Goal: Check status: Check status

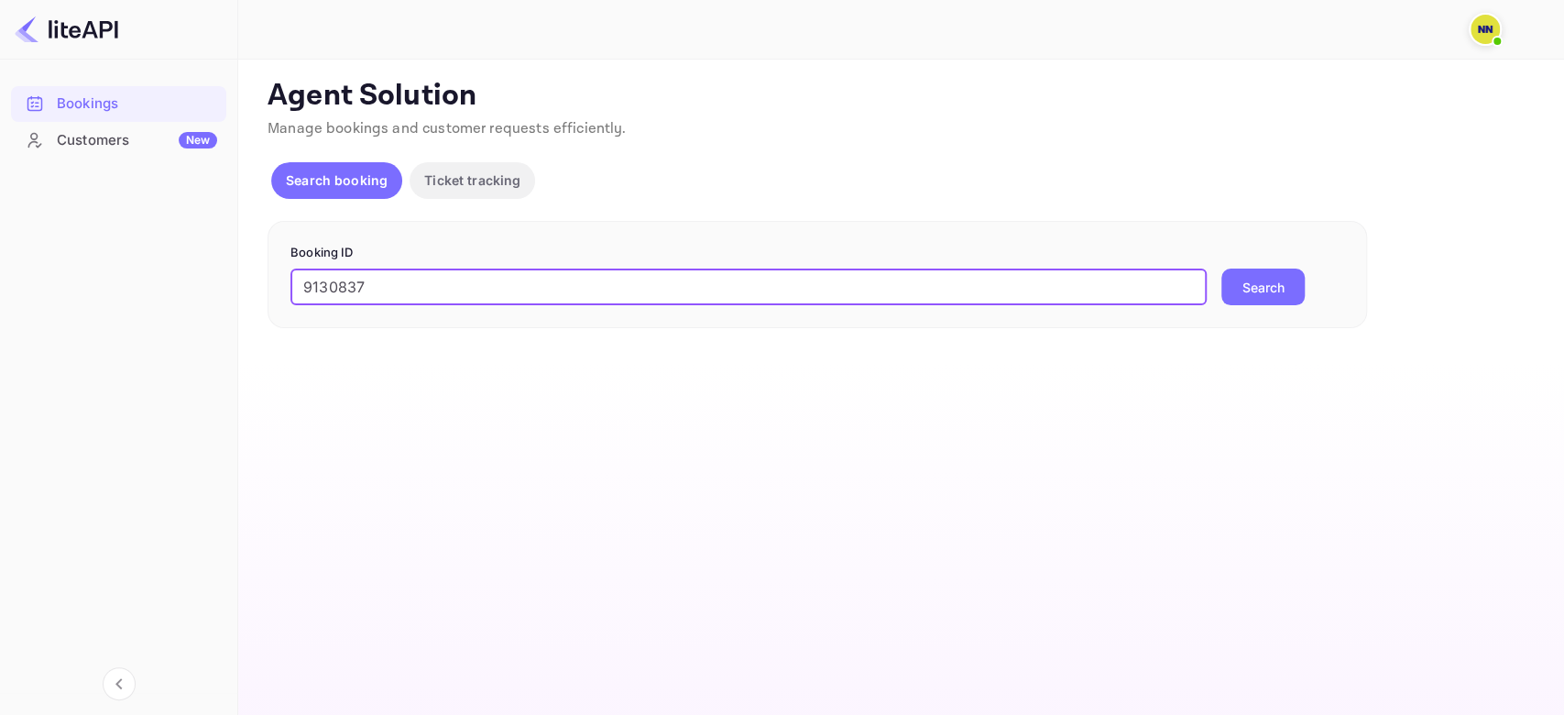
type input "9130837"
click at [1221, 268] on button "Search" at bounding box center [1262, 286] width 83 height 37
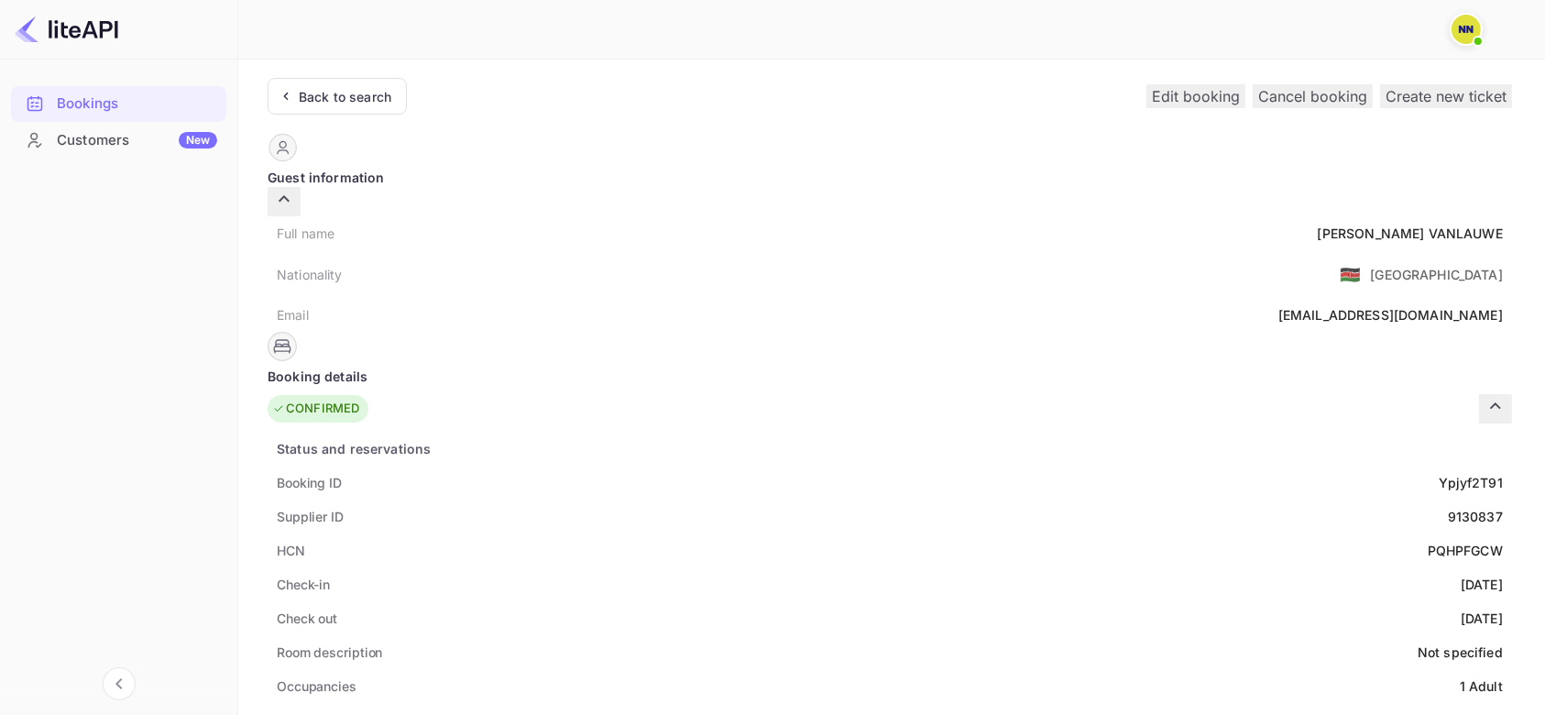
click at [1427, 540] on div "PQHPFGCW" at bounding box center [1464, 549] width 75 height 19
copy div "PQHPFGCW"
click at [352, 98] on div "Back to search" at bounding box center [345, 96] width 93 height 19
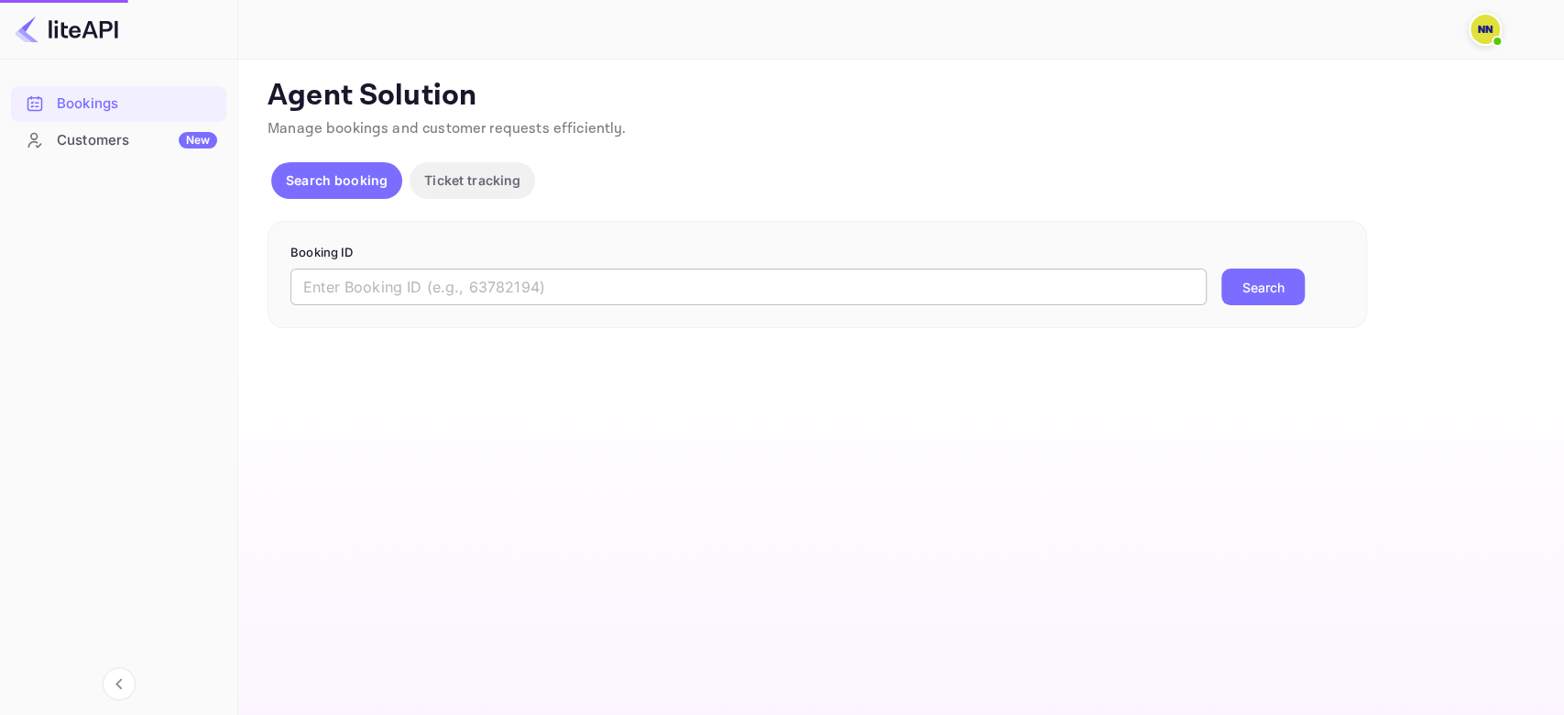
click at [369, 284] on input "text" at bounding box center [748, 286] width 916 height 37
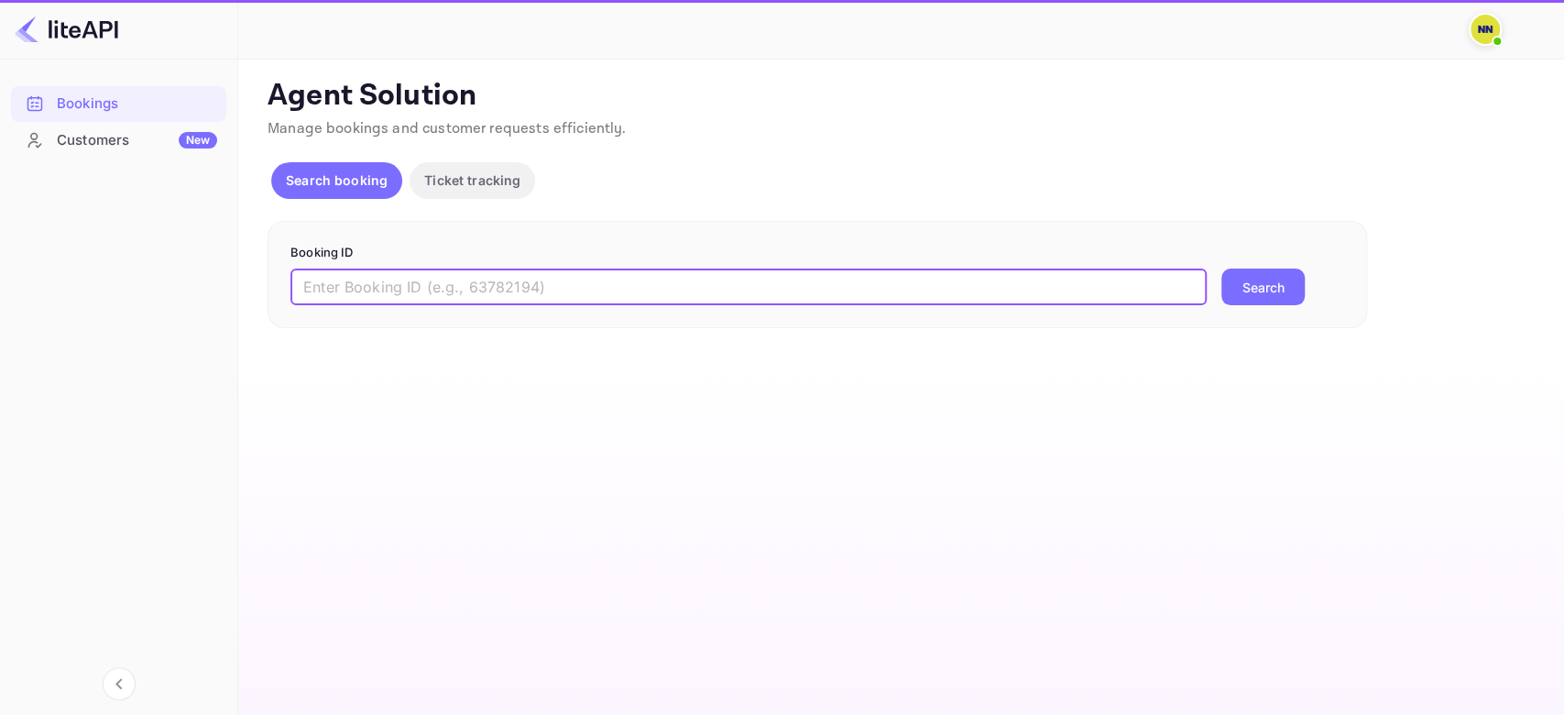
paste input "8660721"
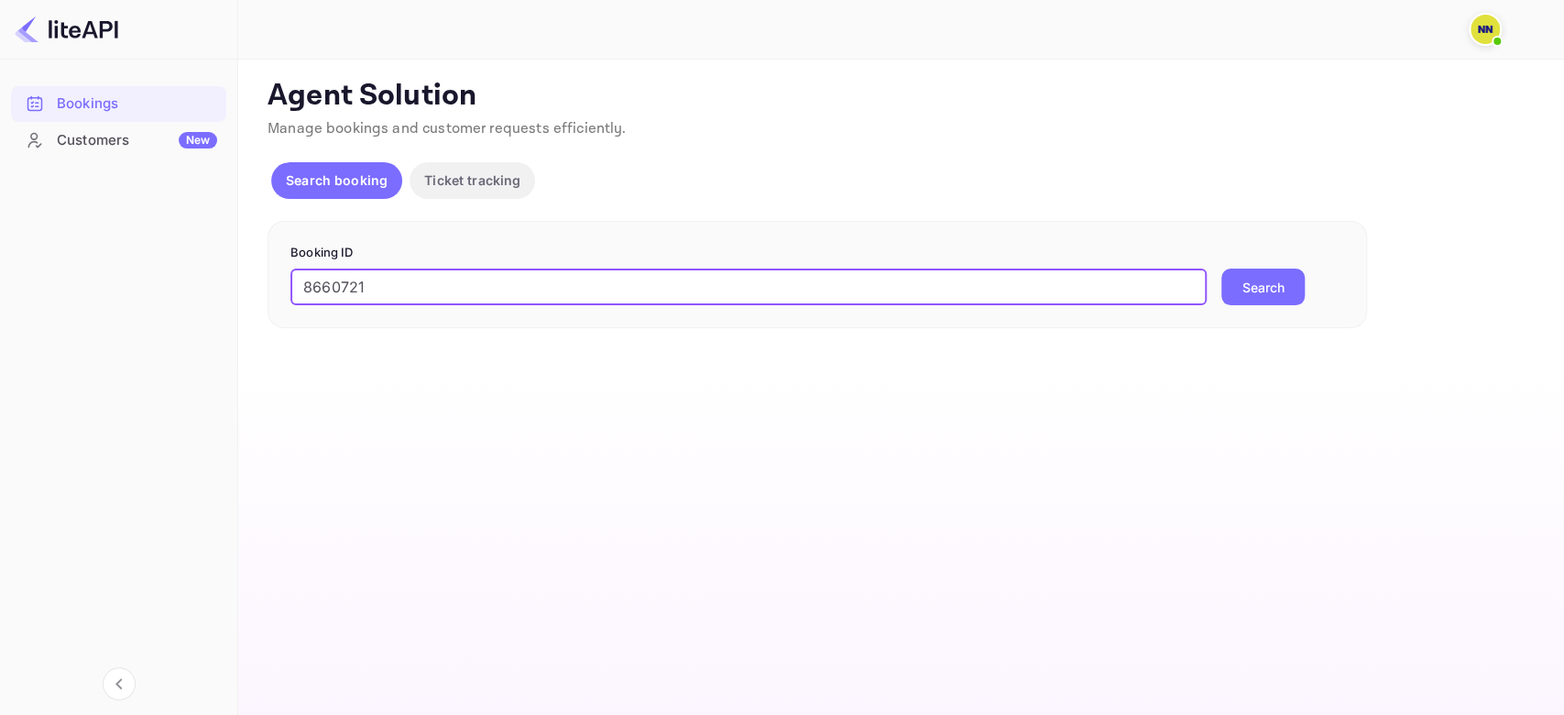
type input "8660721"
click at [1221, 268] on button "Search" at bounding box center [1262, 286] width 83 height 37
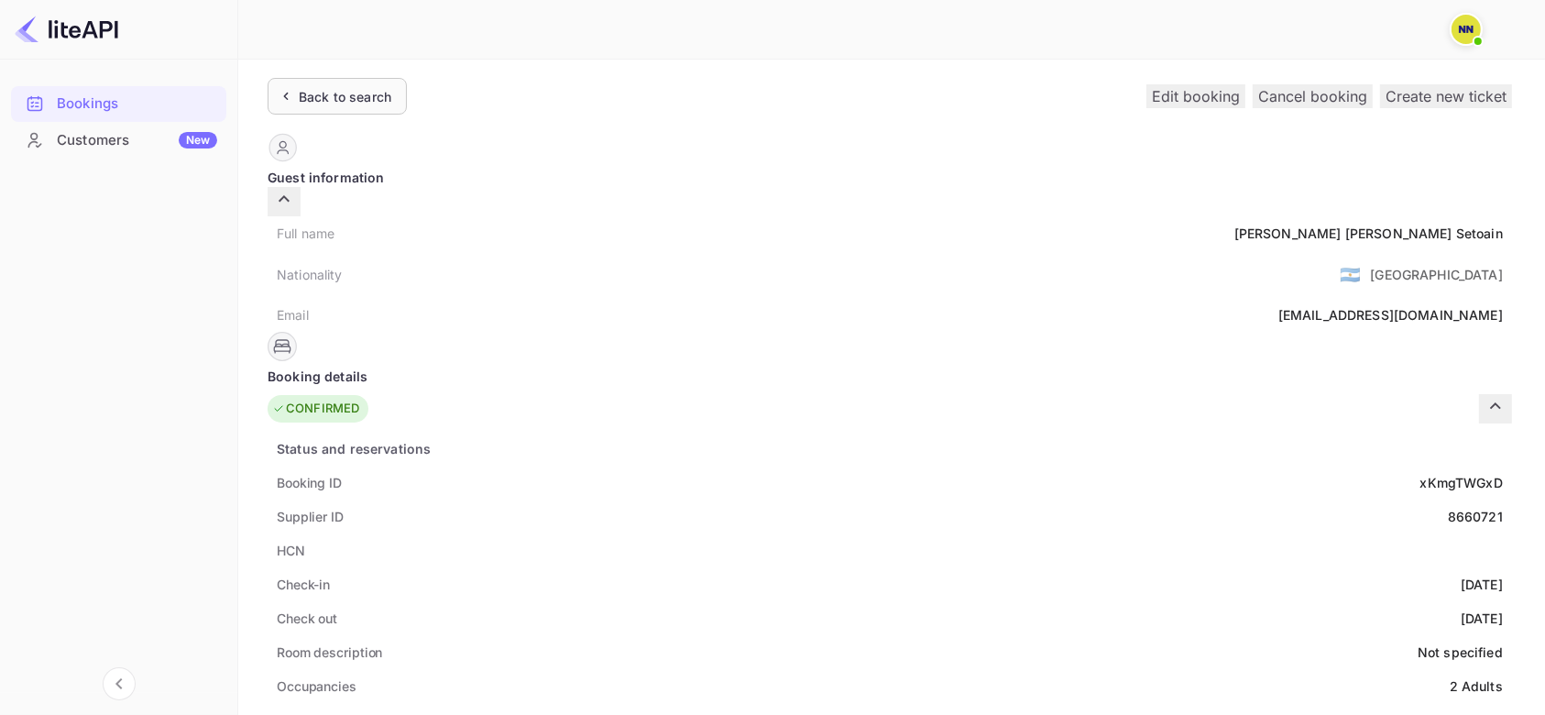
click at [377, 93] on div "Back to search" at bounding box center [345, 96] width 93 height 19
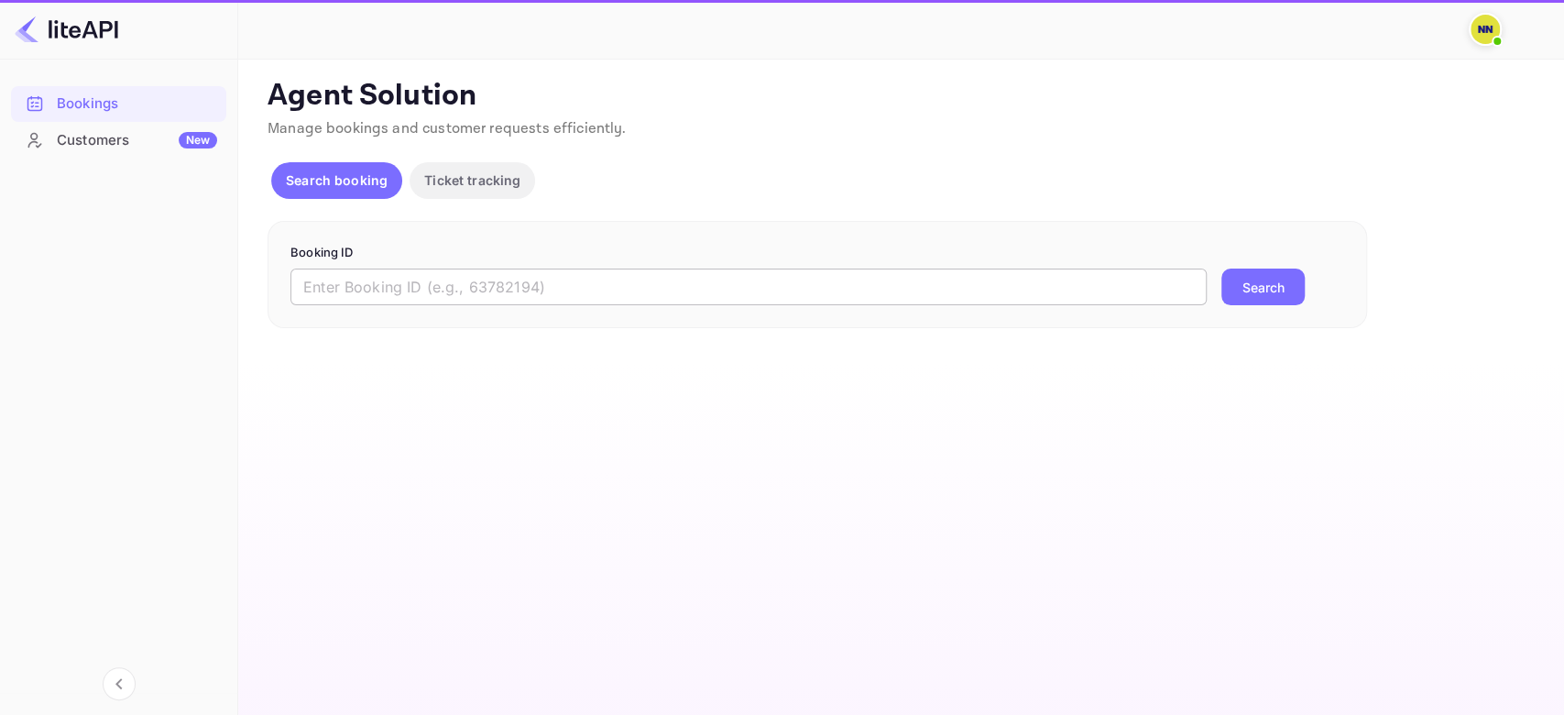
click at [374, 285] on input "text" at bounding box center [748, 286] width 916 height 37
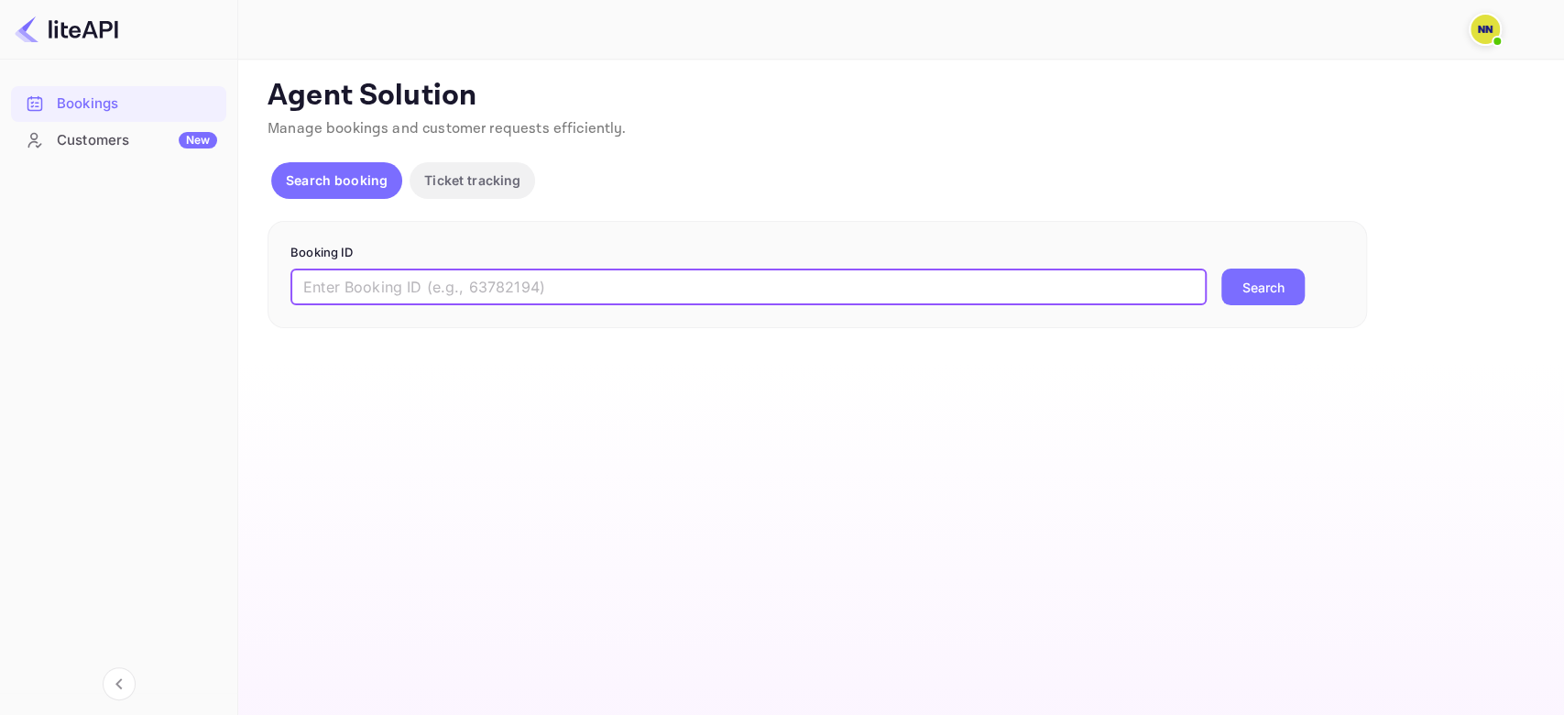
paste input "7264153"
type input "7264153"
click at [1221, 268] on button "Search" at bounding box center [1262, 286] width 83 height 37
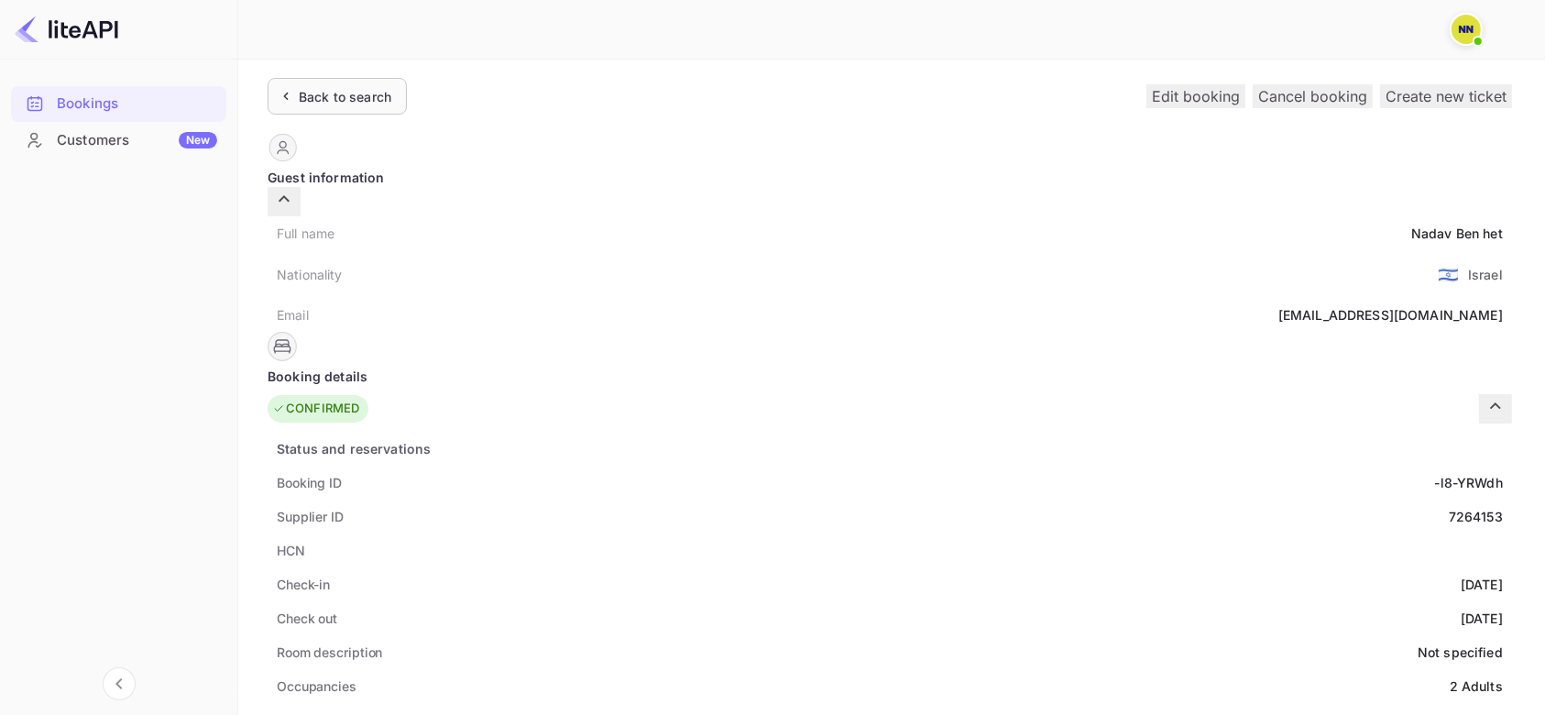
click at [344, 89] on div "Back to search" at bounding box center [345, 96] width 93 height 19
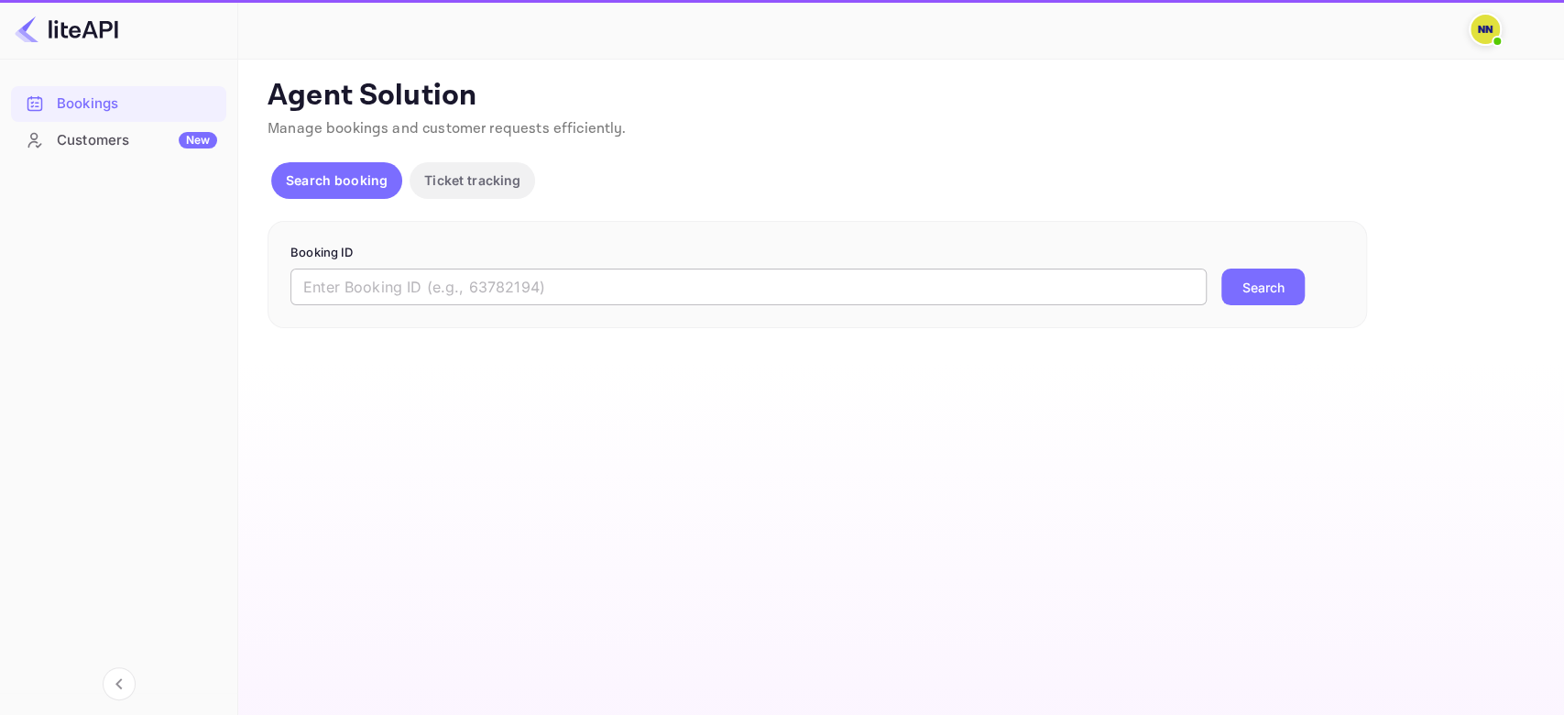
click at [397, 291] on input "text" at bounding box center [748, 286] width 916 height 37
paste input "8107659"
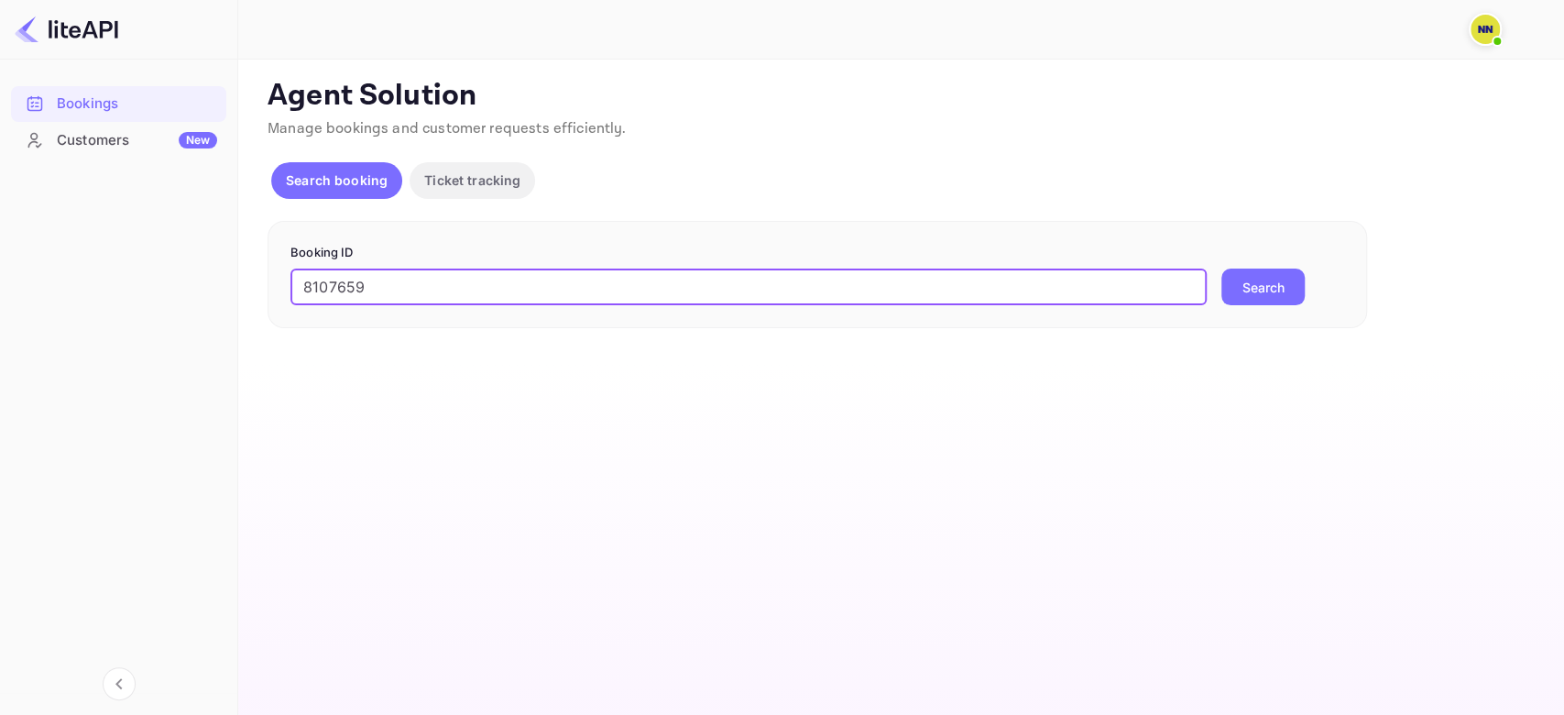
type input "8107659"
click at [1221, 268] on button "Search" at bounding box center [1262, 286] width 83 height 37
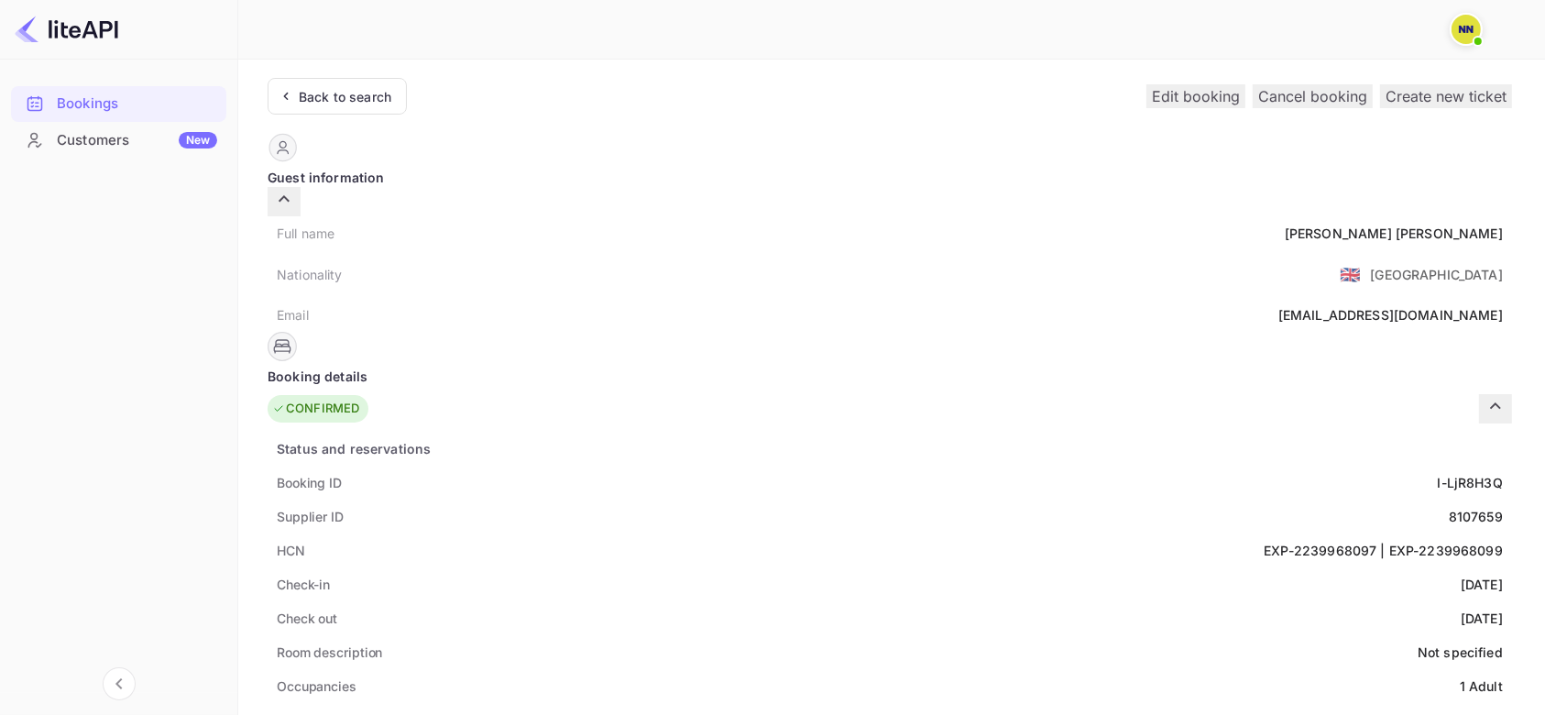
click at [1263, 540] on div "EXP-2239968097 | EXP-2239968099" at bounding box center [1382, 549] width 239 height 19
drag, startPoint x: 715, startPoint y: 526, endPoint x: 801, endPoint y: 528, distance: 85.2
click at [1263, 540] on div "EXP-2239968097 | EXP-2239968099" at bounding box center [1382, 549] width 239 height 19
copy div "2239968097 | EXP-2239968099"
click at [339, 87] on div "Back to search" at bounding box center [345, 96] width 93 height 19
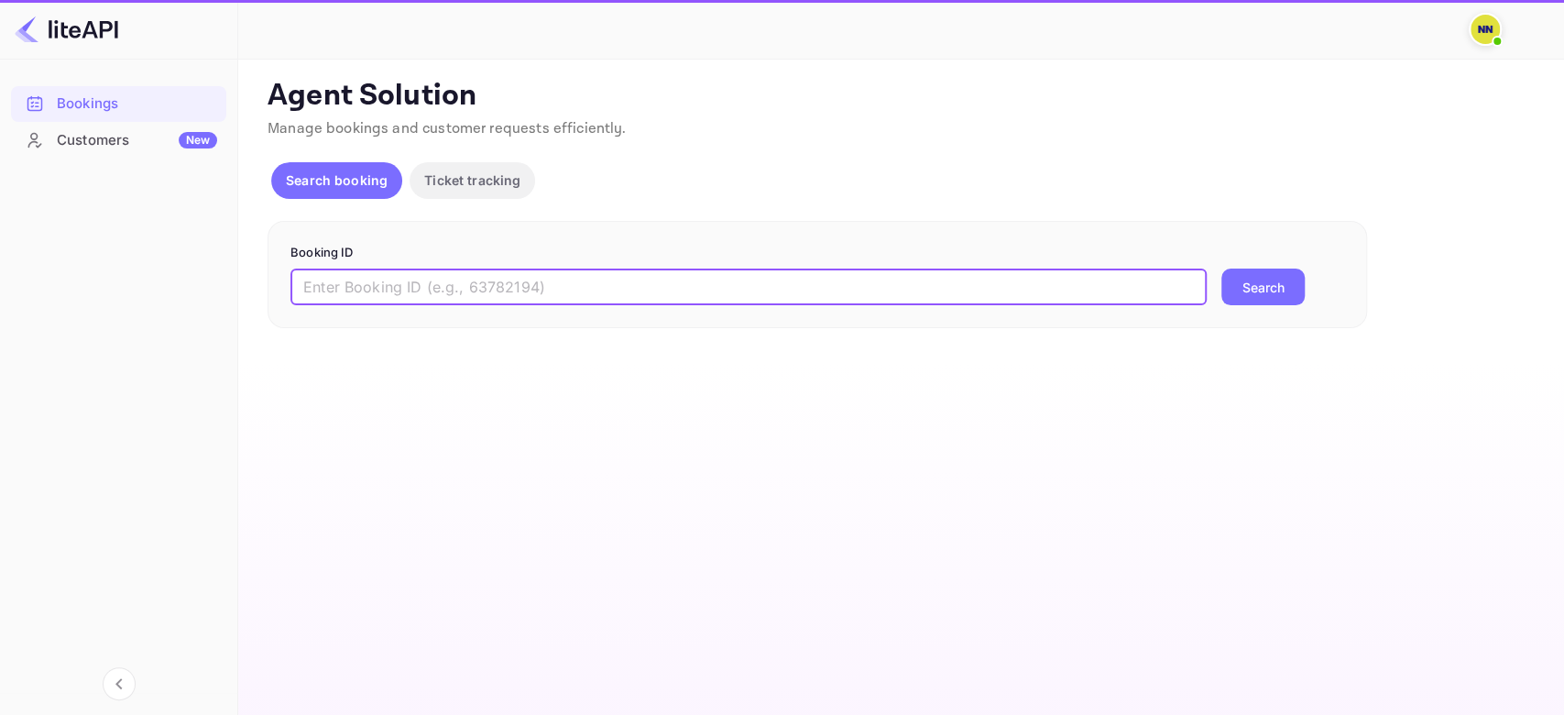
click at [379, 283] on input "text" at bounding box center [748, 286] width 916 height 37
paste input "8490726"
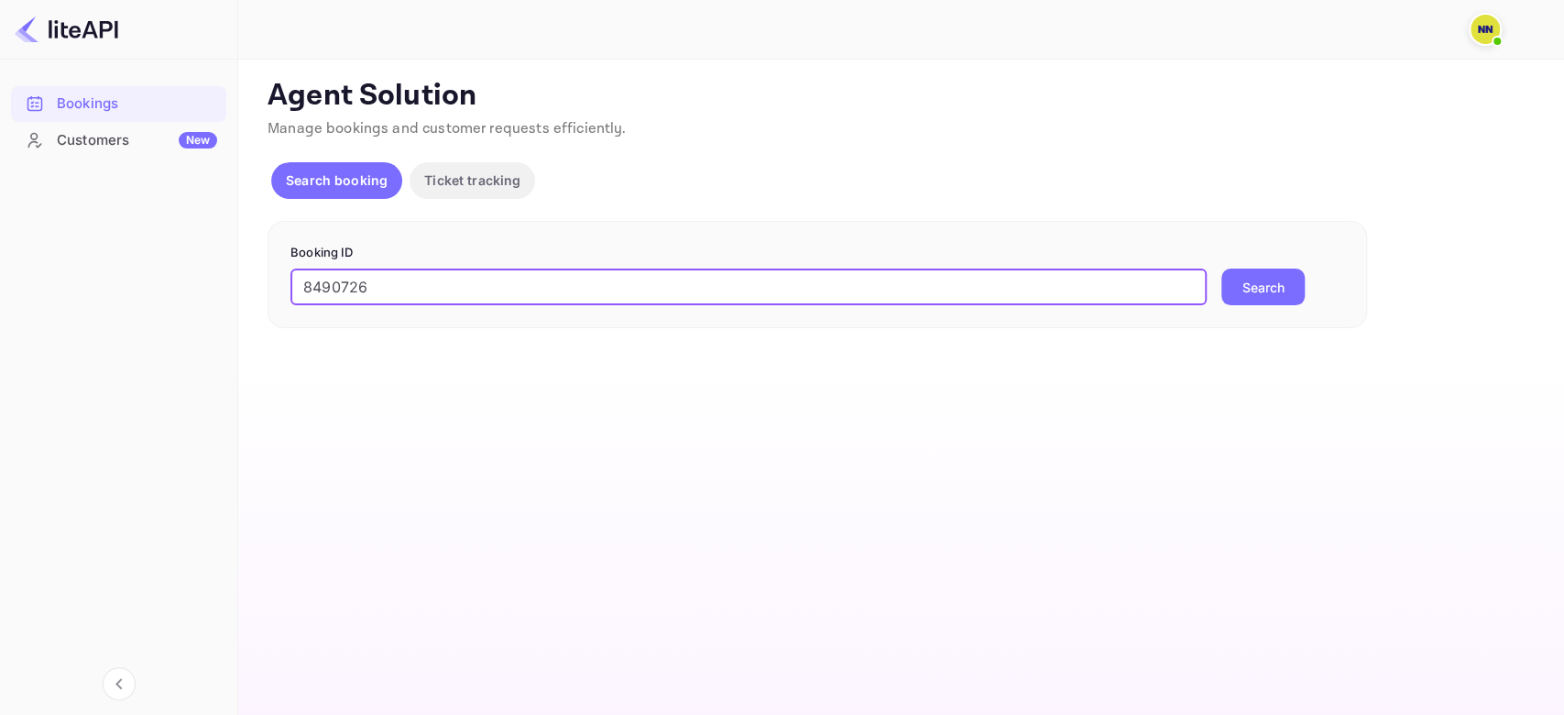
type input "8490726"
click at [1221, 268] on button "Search" at bounding box center [1262, 286] width 83 height 37
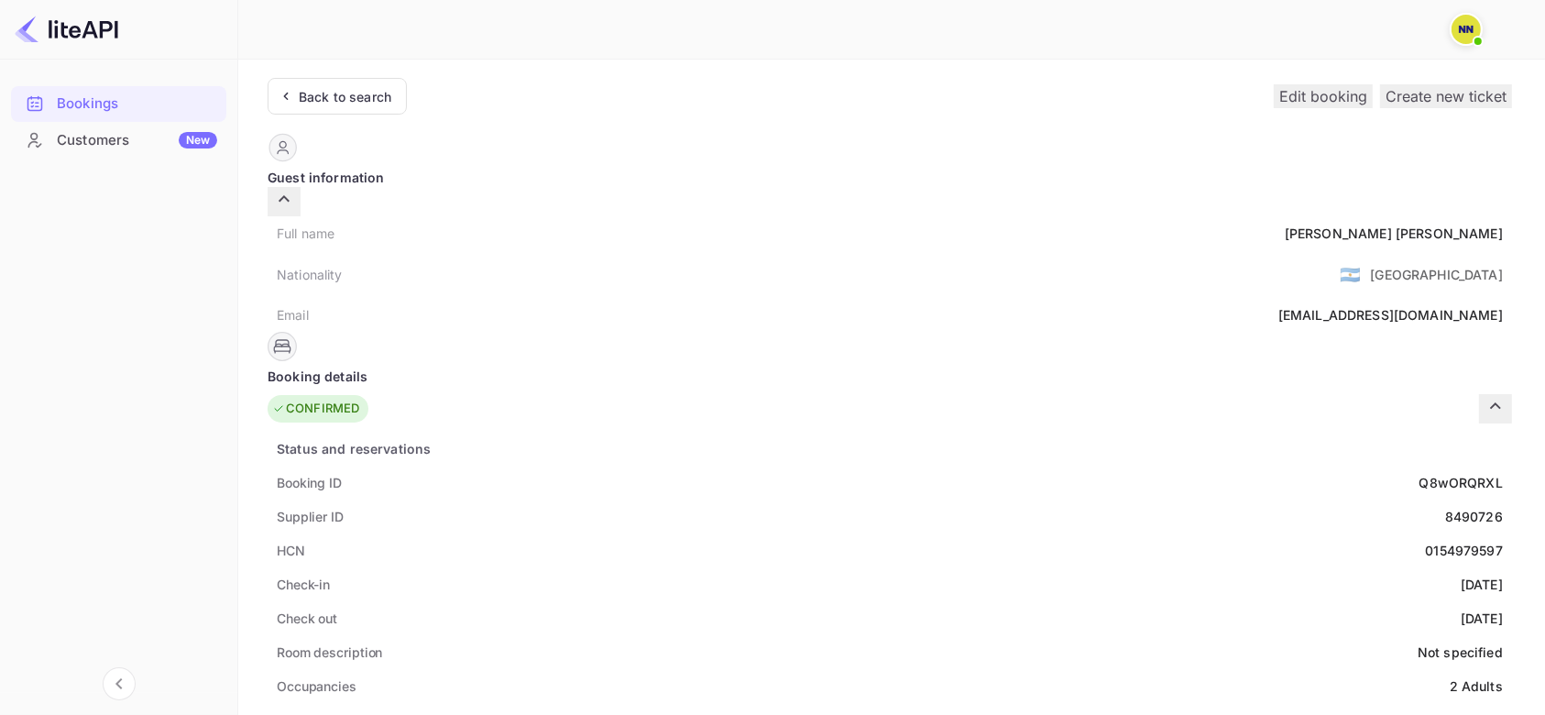
click at [1425, 540] on div "0154979597" at bounding box center [1464, 549] width 78 height 19
copy div "0154979597"
click at [385, 84] on div "Back to search" at bounding box center [337, 96] width 139 height 37
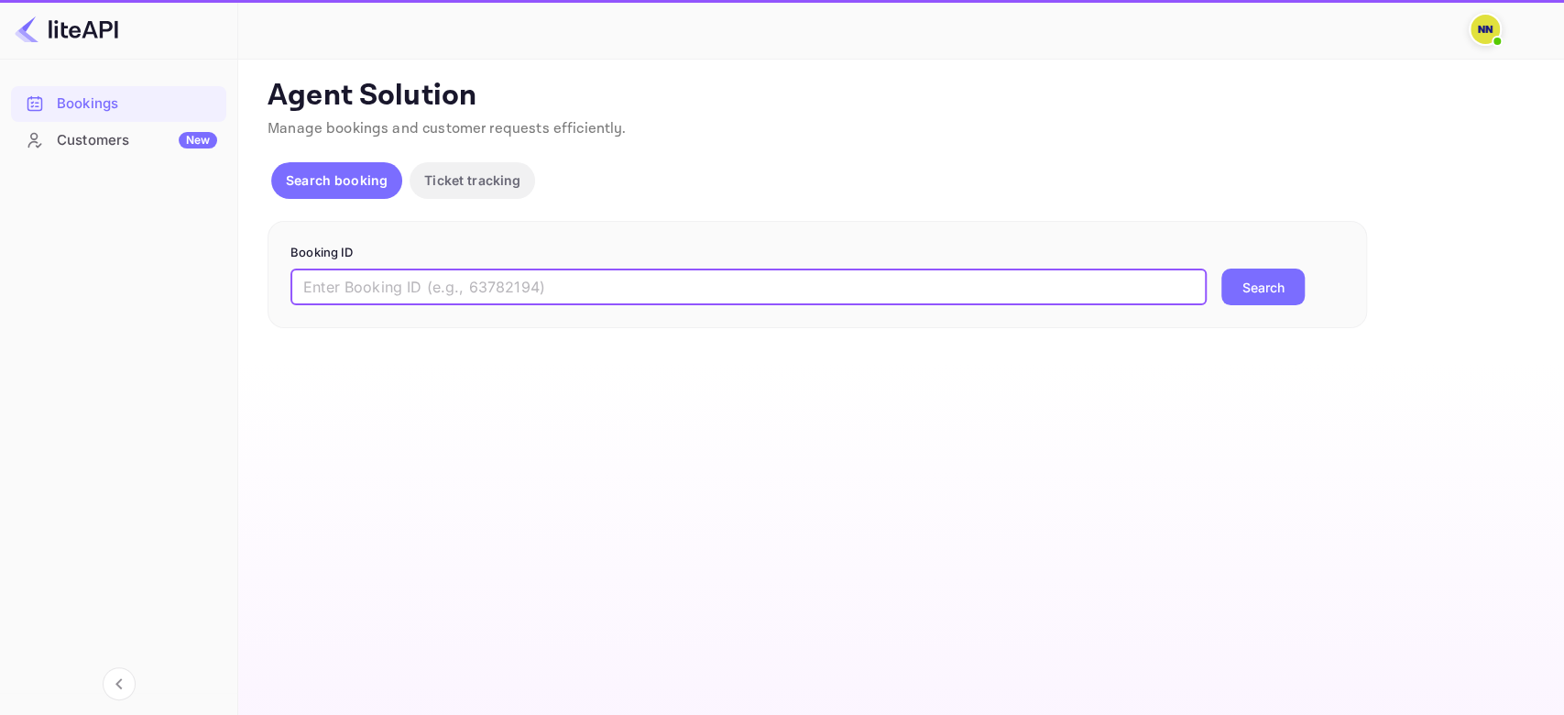
click at [370, 283] on input "text" at bounding box center [748, 286] width 916 height 37
paste input "7251369"
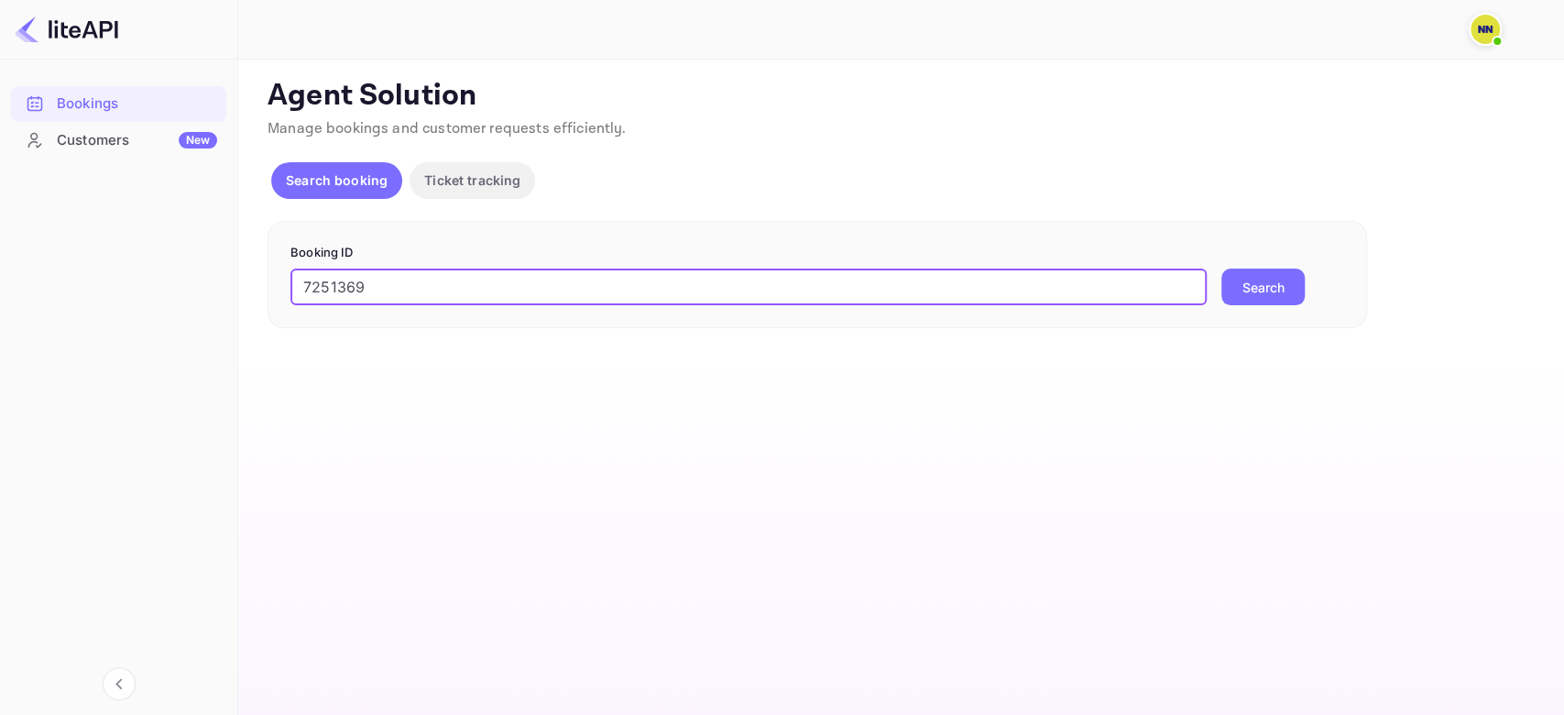
type input "7251369"
click at [1221, 268] on button "Search" at bounding box center [1262, 286] width 83 height 37
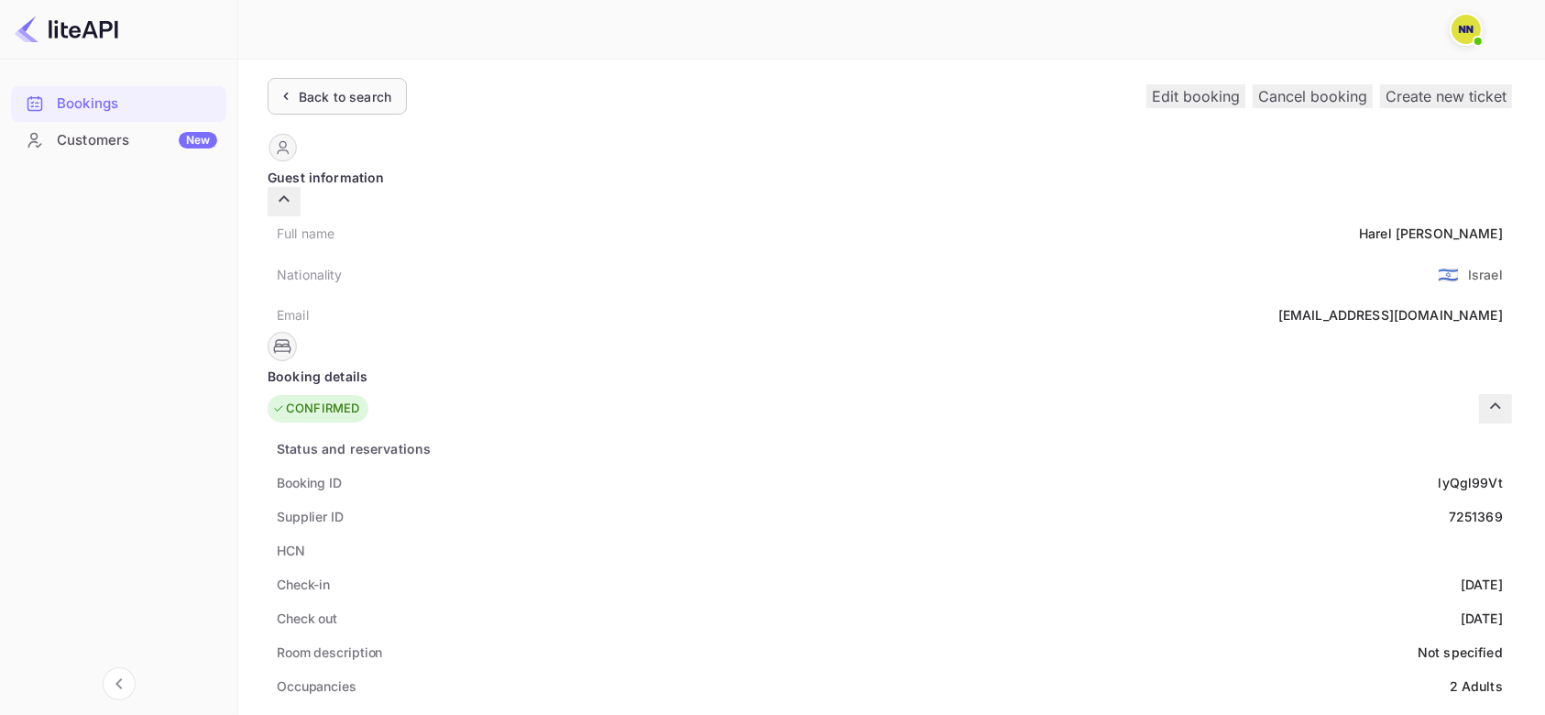
click at [346, 98] on div "Back to search" at bounding box center [345, 96] width 93 height 19
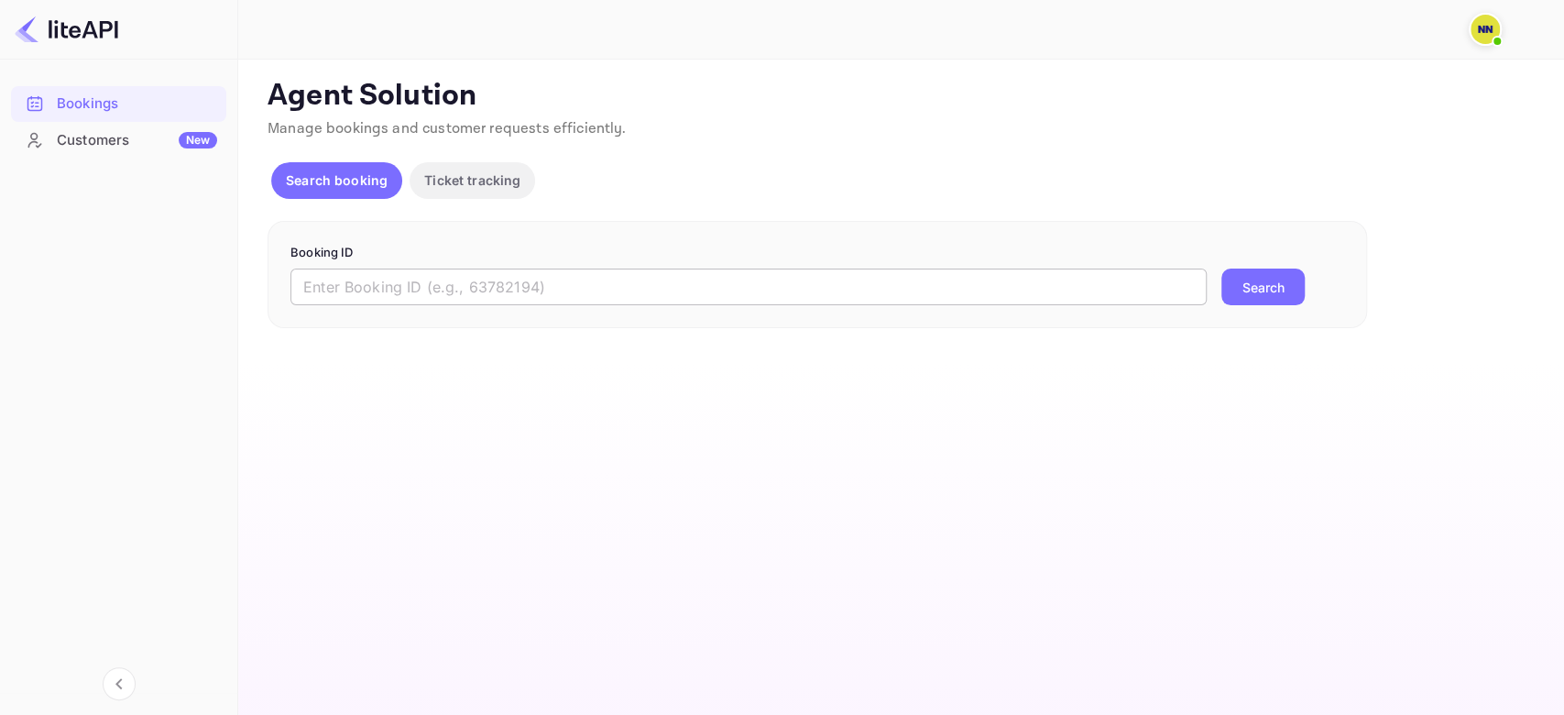
click at [346, 285] on input "text" at bounding box center [748, 286] width 916 height 37
paste input "7235380"
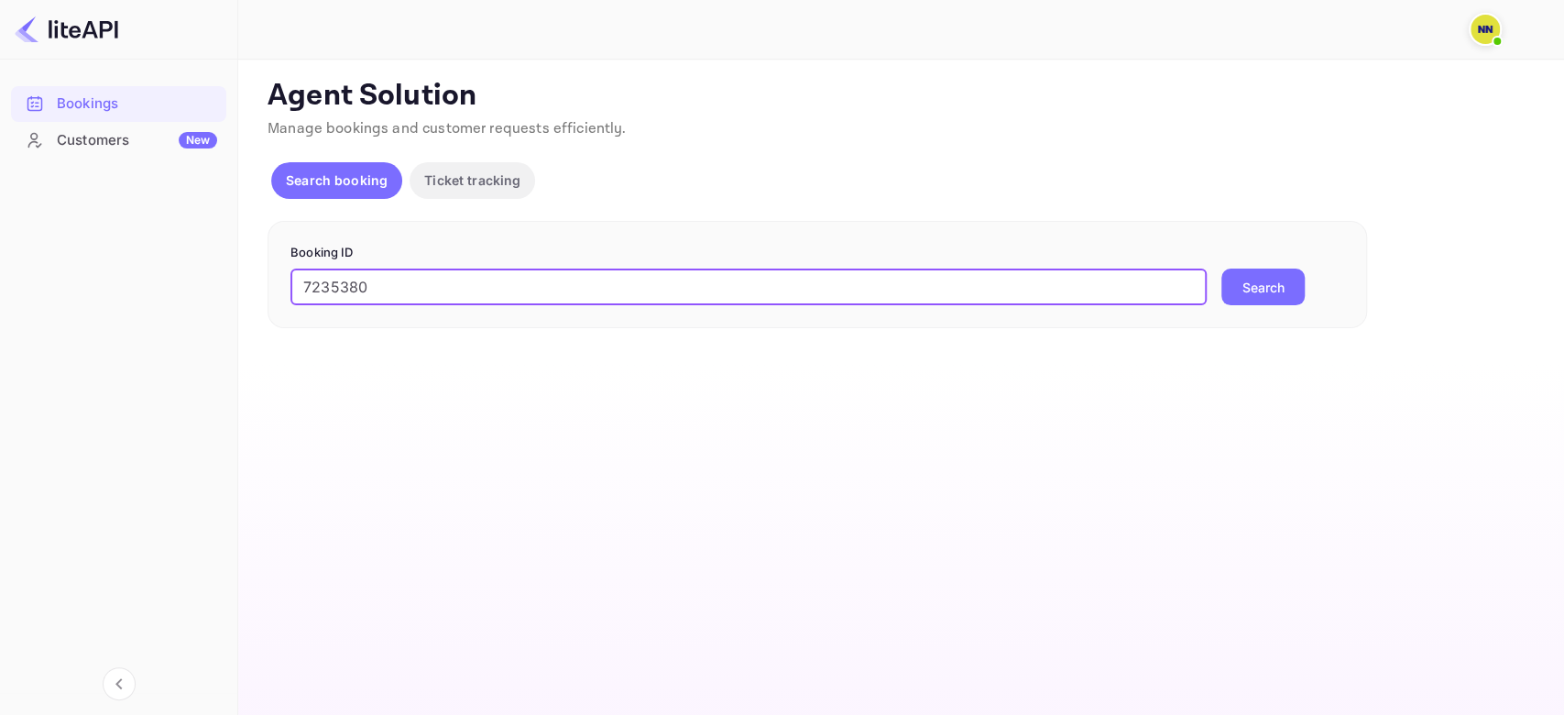
type input "7235380"
click at [1221, 268] on button "Search" at bounding box center [1262, 286] width 83 height 37
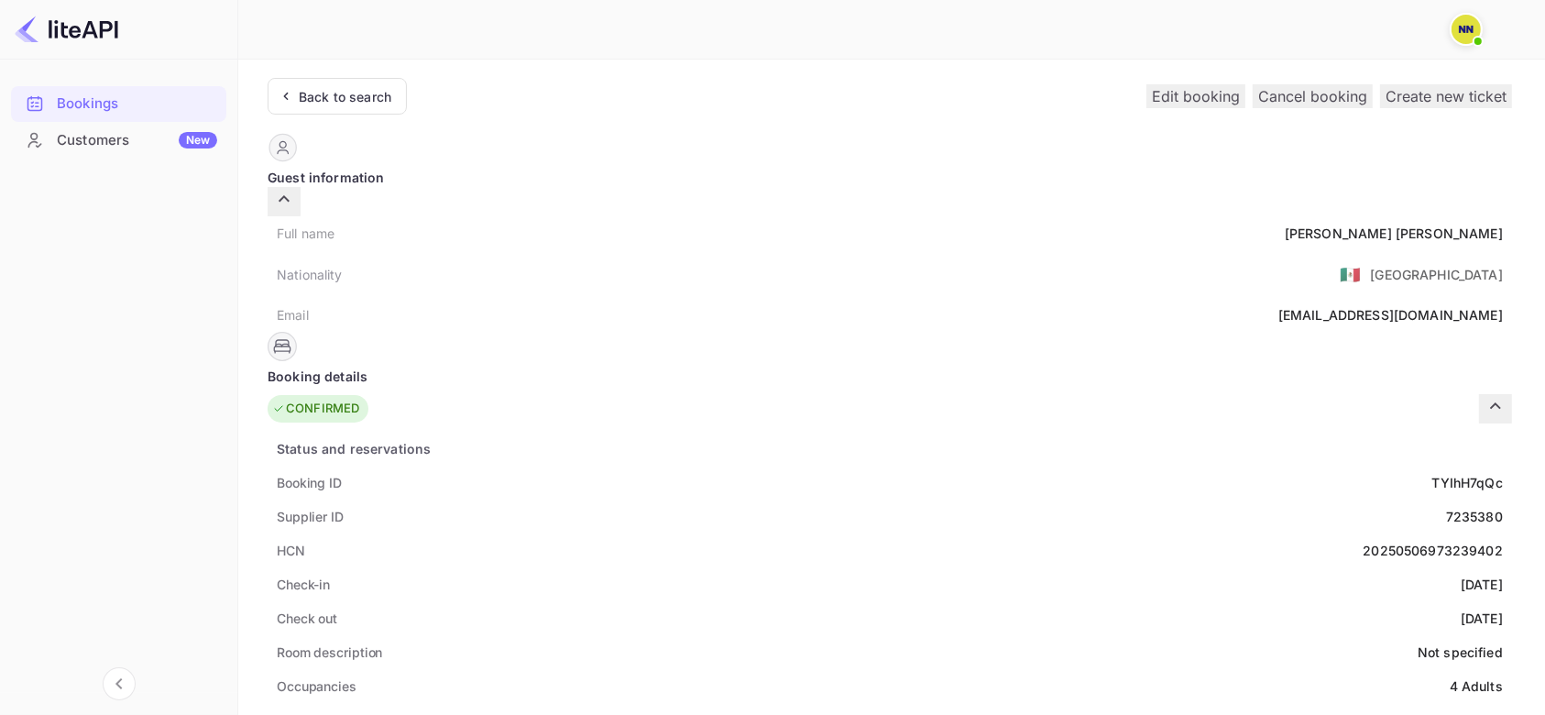
click at [1362, 540] on div "20250506973239402" at bounding box center [1432, 549] width 140 height 19
copy div "20250506973239402"
click at [366, 93] on div "Back to search" at bounding box center [345, 96] width 93 height 19
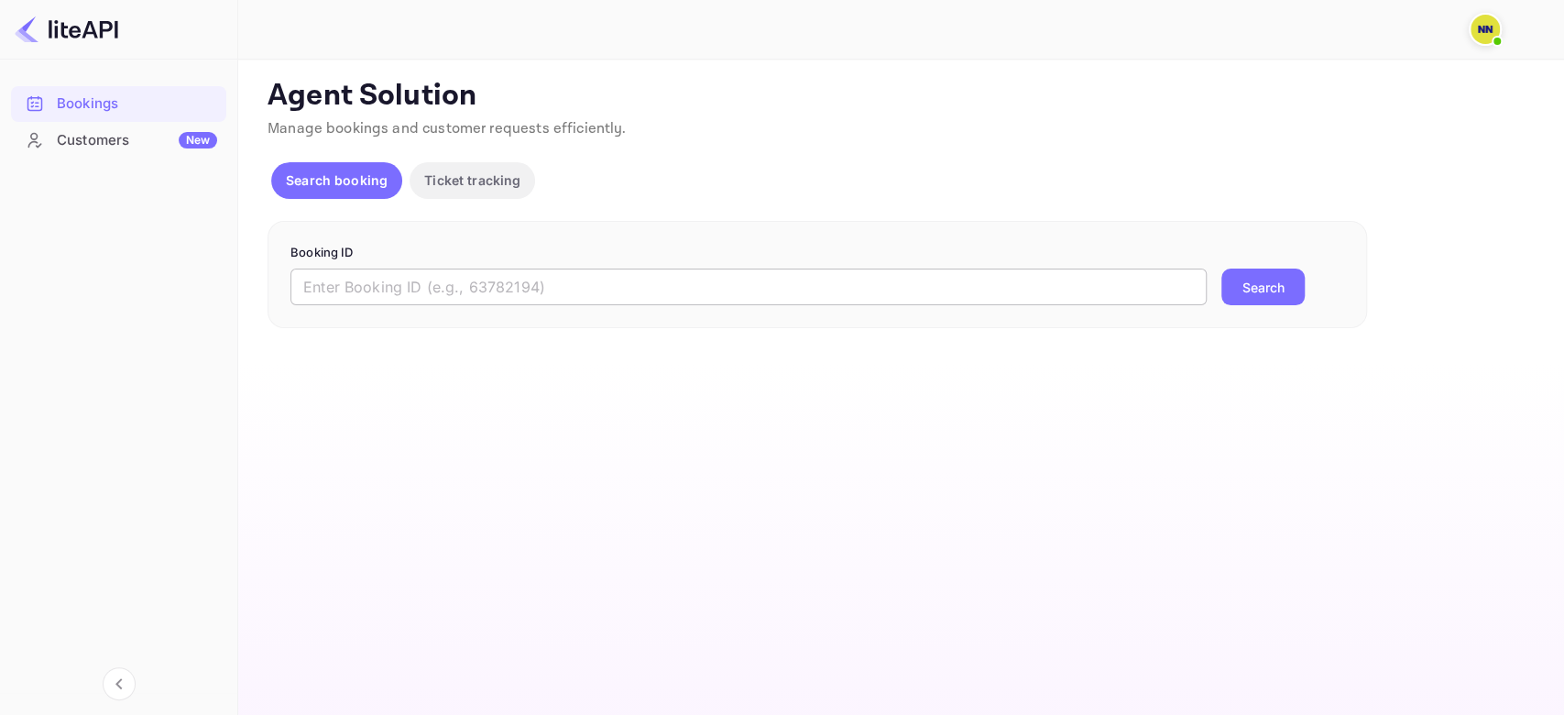
click at [379, 289] on input "text" at bounding box center [748, 286] width 916 height 37
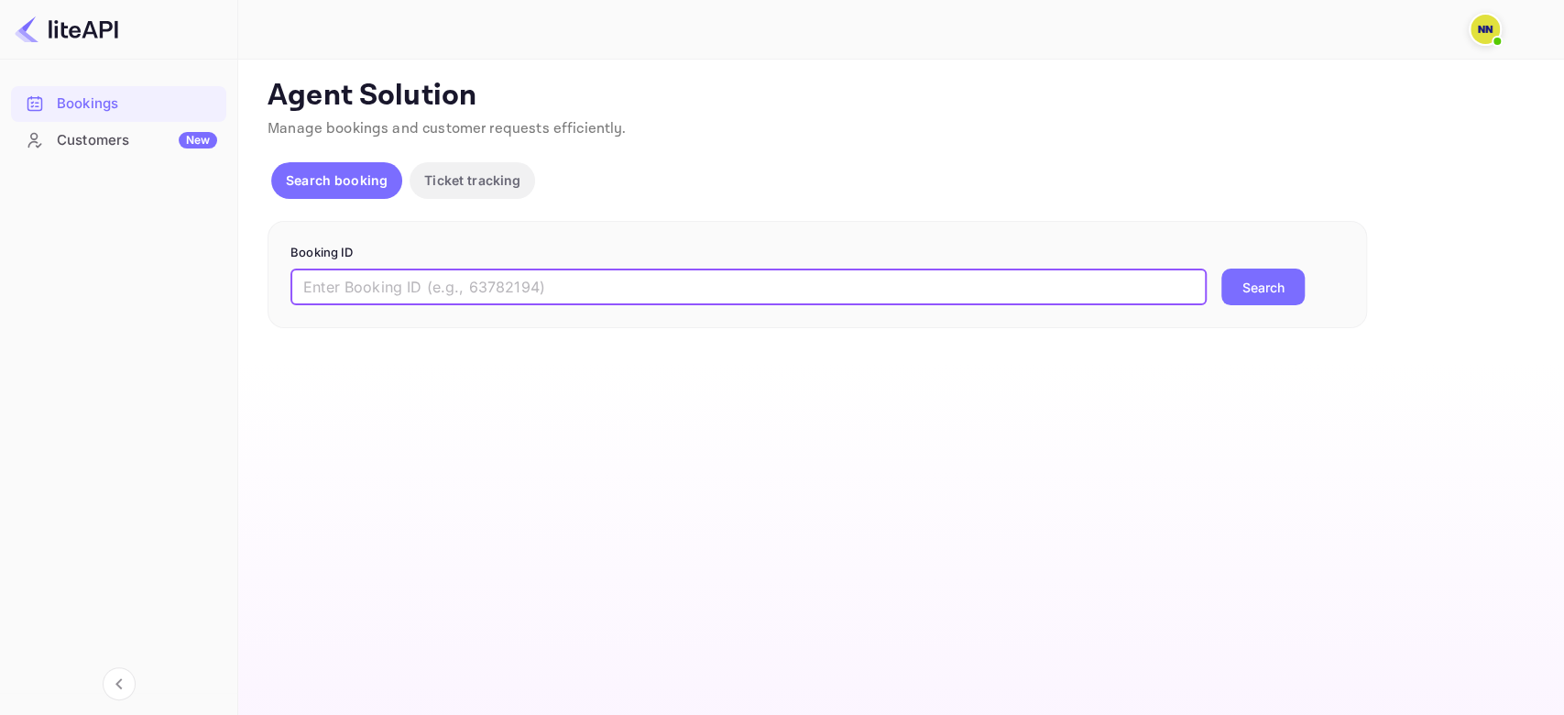
paste input "9253473"
type input "9253473"
click at [1221, 268] on button "Search" at bounding box center [1262, 286] width 83 height 37
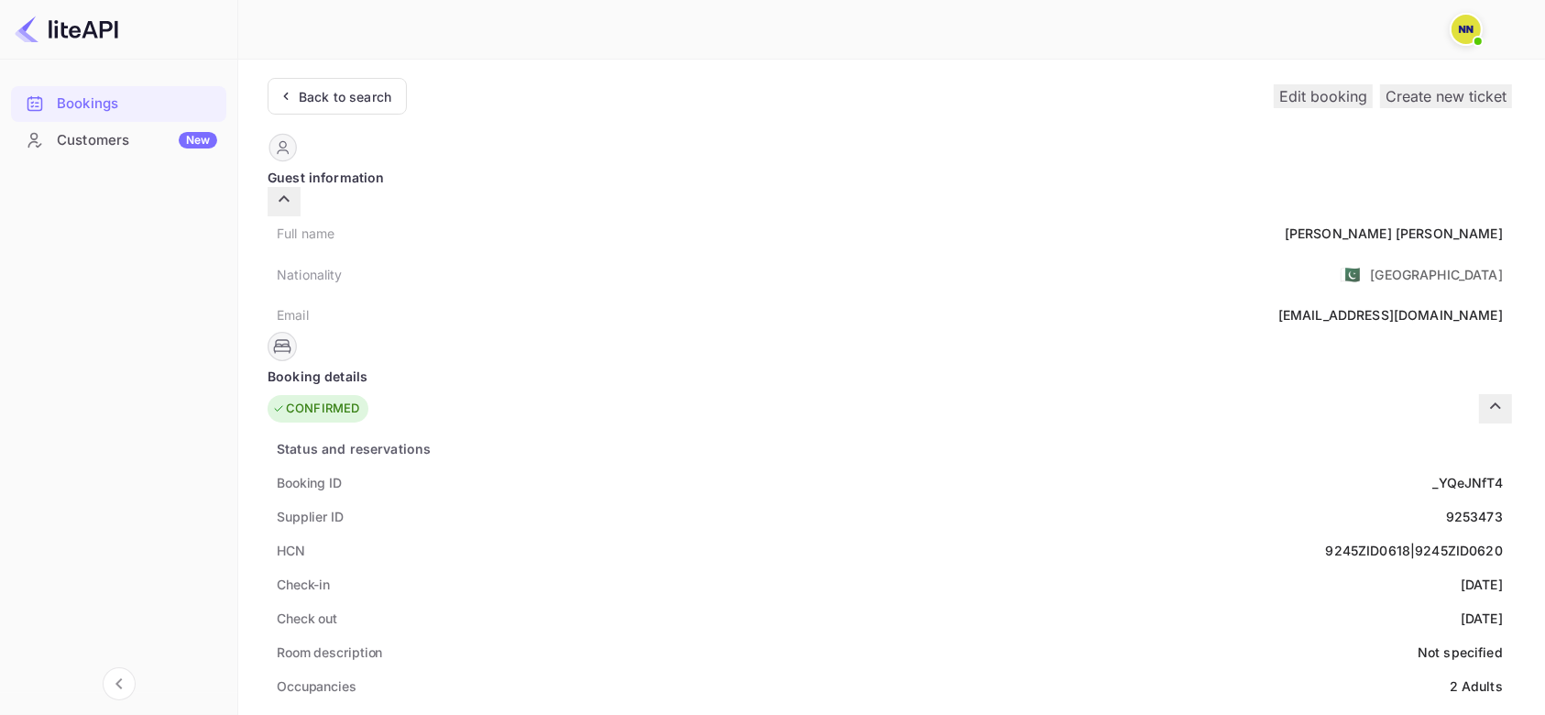
click at [1326, 540] on div "9245ZID0618|9245ZID0620" at bounding box center [1414, 549] width 177 height 19
drag, startPoint x: 754, startPoint y: 521, endPoint x: 837, endPoint y: 532, distance: 84.1
click at [837, 533] on div "HCN 9245ZID0618|9245ZID0620" at bounding box center [890, 550] width 1244 height 34
copy div "9245ZID0618|9245ZID0620"
